Goal: Task Accomplishment & Management: Manage account settings

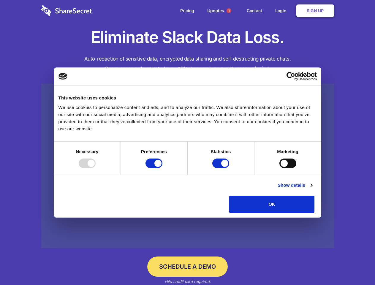
click at [96, 168] on div at bounding box center [87, 162] width 17 height 9
click at [162, 168] on input "Preferences" at bounding box center [153, 162] width 17 height 9
checkbox input "false"
click at [221, 168] on input "Statistics" at bounding box center [220, 162] width 17 height 9
checkbox input "false"
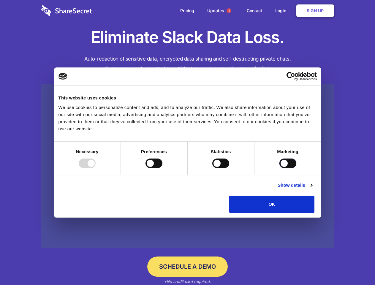
click at [279, 168] on input "Marketing" at bounding box center [287, 162] width 17 height 9
checkbox input "true"
